Goal: Information Seeking & Learning: Check status

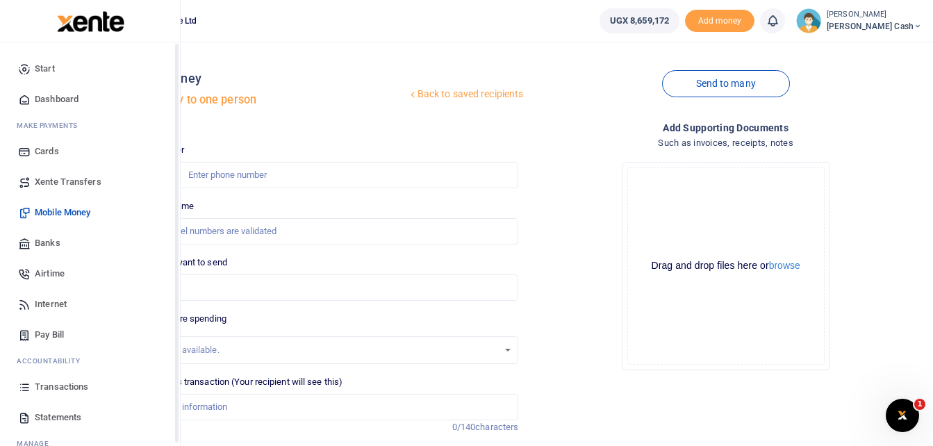
click at [56, 388] on span "Transactions" at bounding box center [61, 387] width 53 height 14
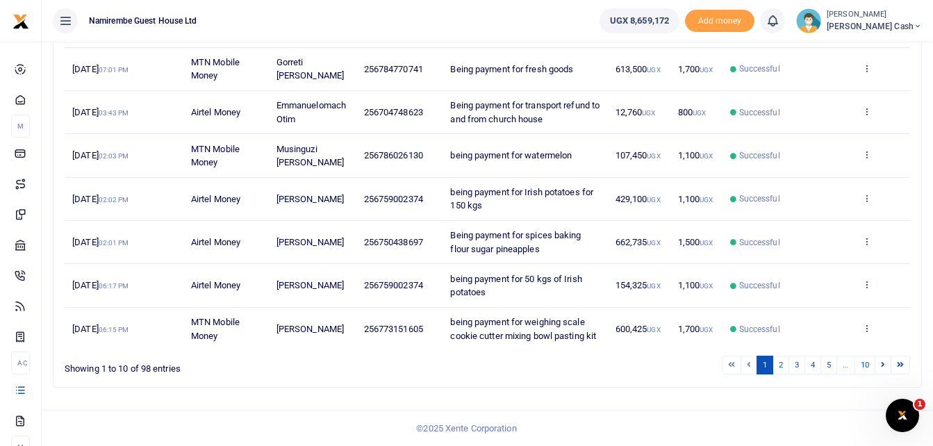
scroll to position [356, 0]
click at [781, 365] on link "2" at bounding box center [780, 365] width 17 height 19
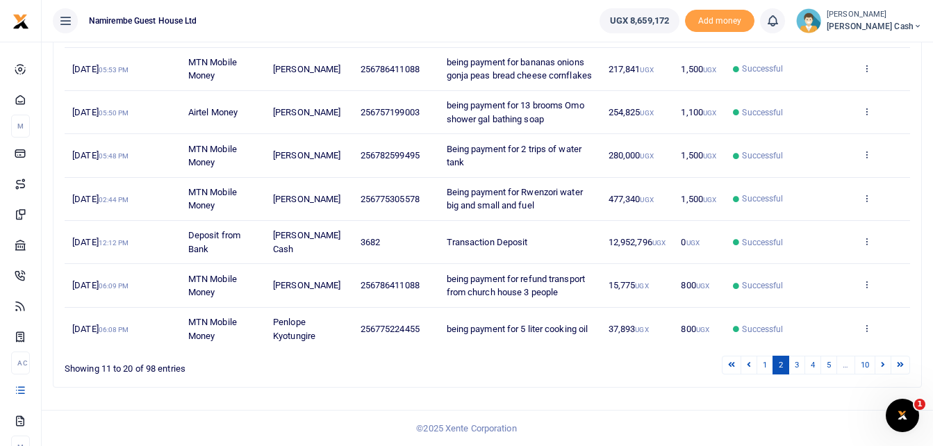
scroll to position [342, 0]
click at [793, 362] on link "3" at bounding box center [796, 365] width 17 height 19
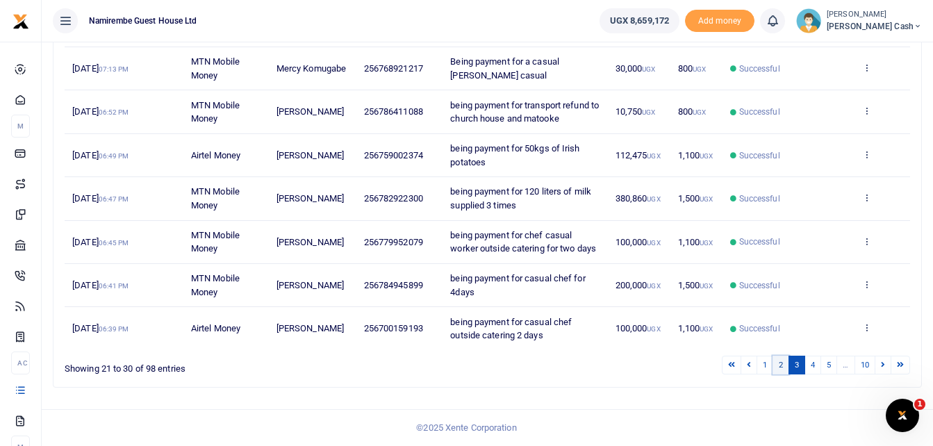
click at [781, 364] on link "2" at bounding box center [780, 365] width 17 height 19
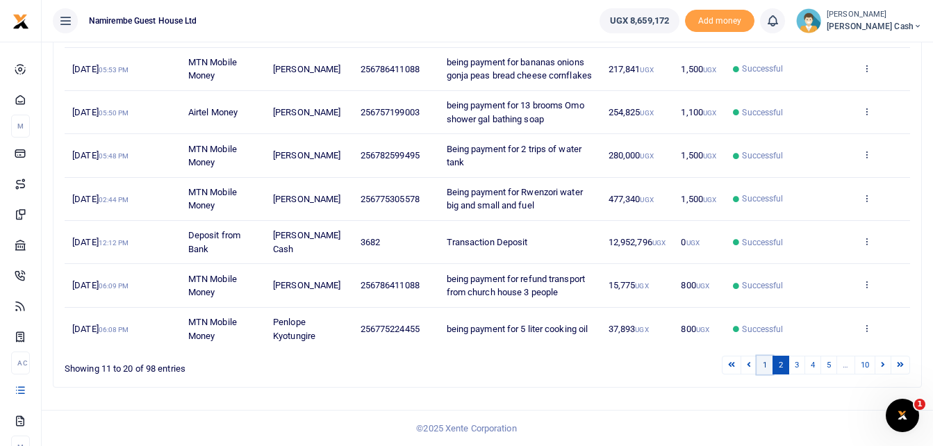
click at [760, 362] on link "1" at bounding box center [764, 365] width 17 height 19
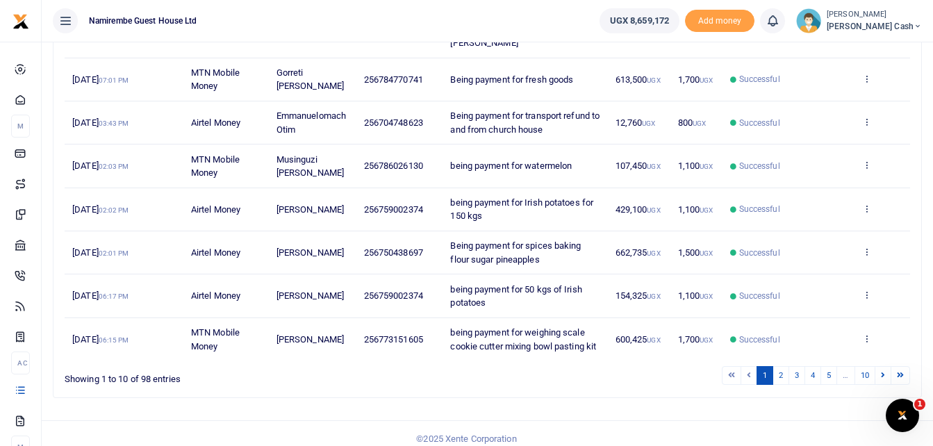
scroll to position [356, 0]
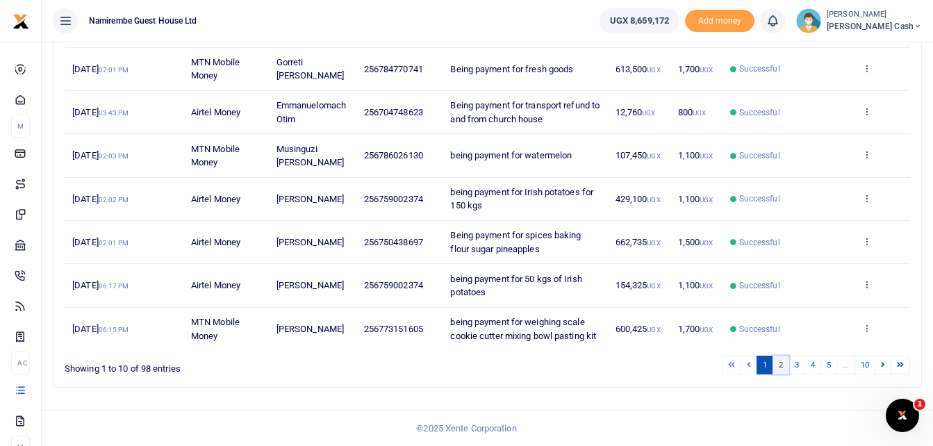
click at [783, 366] on link "2" at bounding box center [780, 365] width 17 height 19
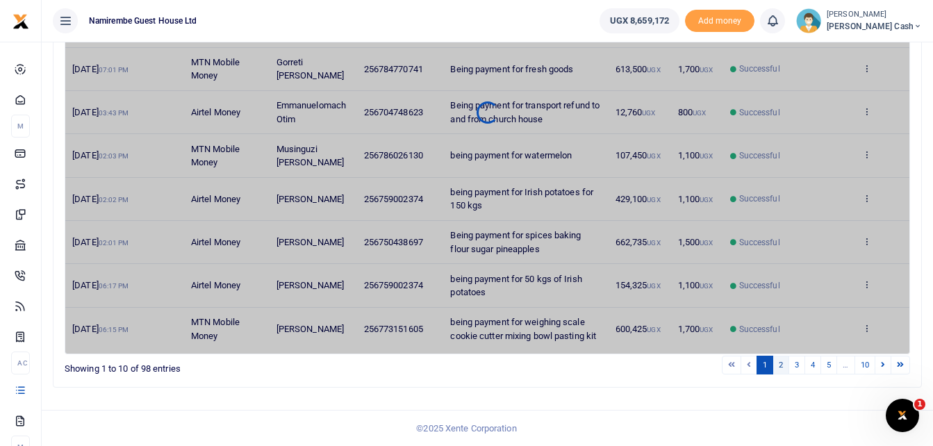
scroll to position [342, 0]
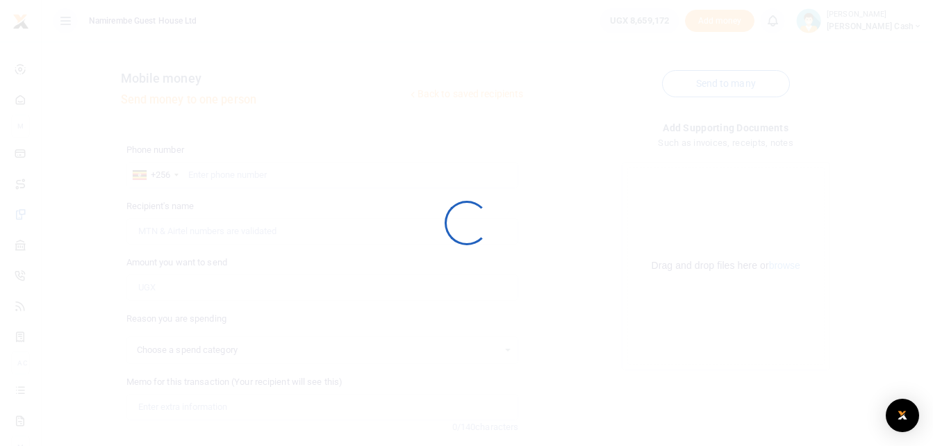
select select
